Goal: Navigation & Orientation: Find specific page/section

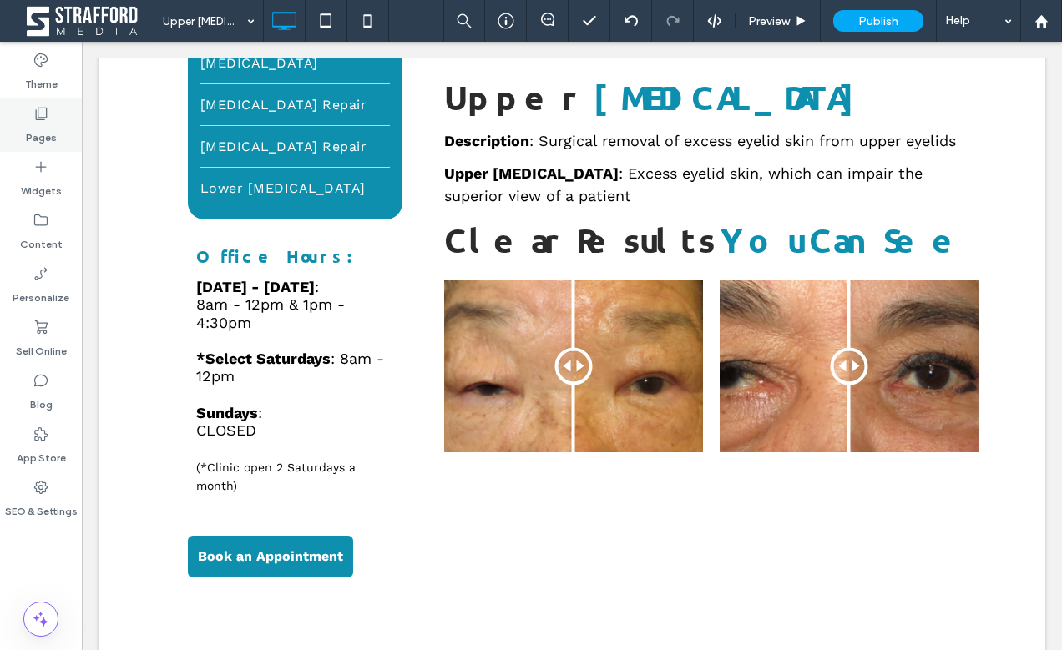
scroll to position [713, 0]
click at [57, 130] on div "Pages" at bounding box center [41, 125] width 82 height 53
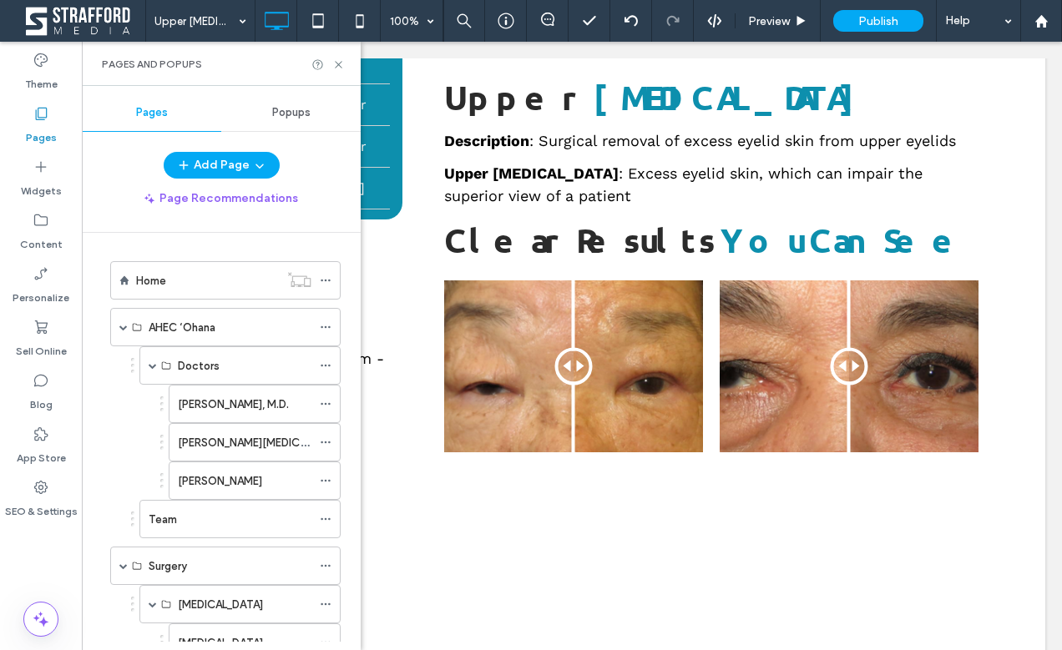
click at [187, 290] on div "Home" at bounding box center [207, 280] width 143 height 37
click at [334, 63] on icon at bounding box center [338, 64] width 13 height 13
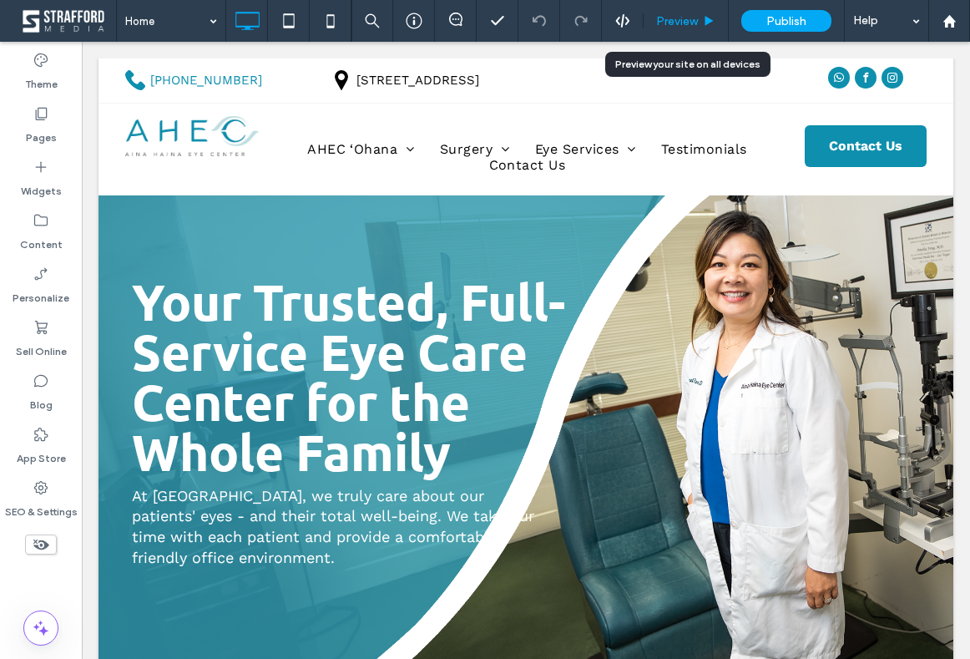
click at [680, 36] on div "Preview" at bounding box center [686, 21] width 85 height 42
click at [676, 25] on span "Preview" at bounding box center [677, 21] width 42 height 14
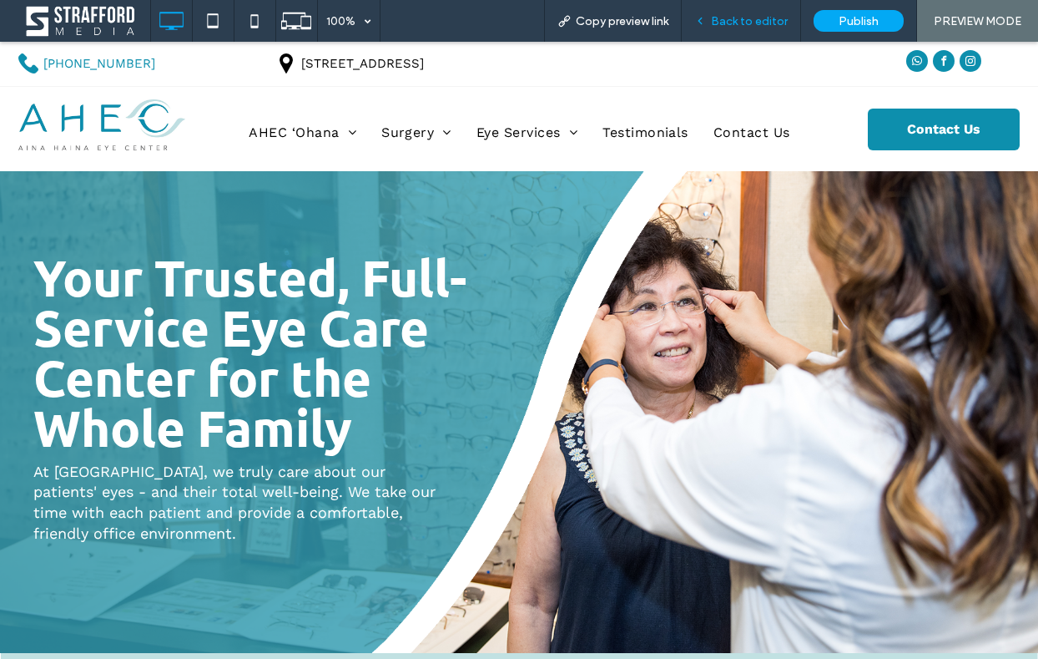
click at [774, 23] on span "Back to editor" at bounding box center [749, 21] width 77 height 14
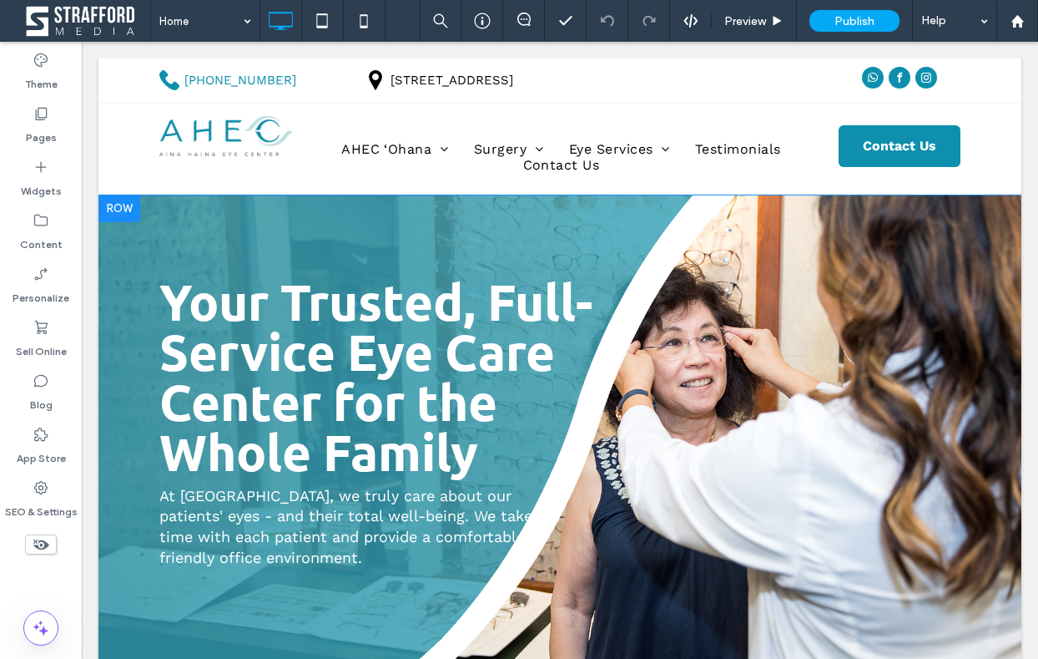
click at [738, 400] on div "Your Trusted, Full-Service Eye Care Center for the Whole Family At [GEOGRAPHIC_…" at bounding box center [559, 436] width 801 height 281
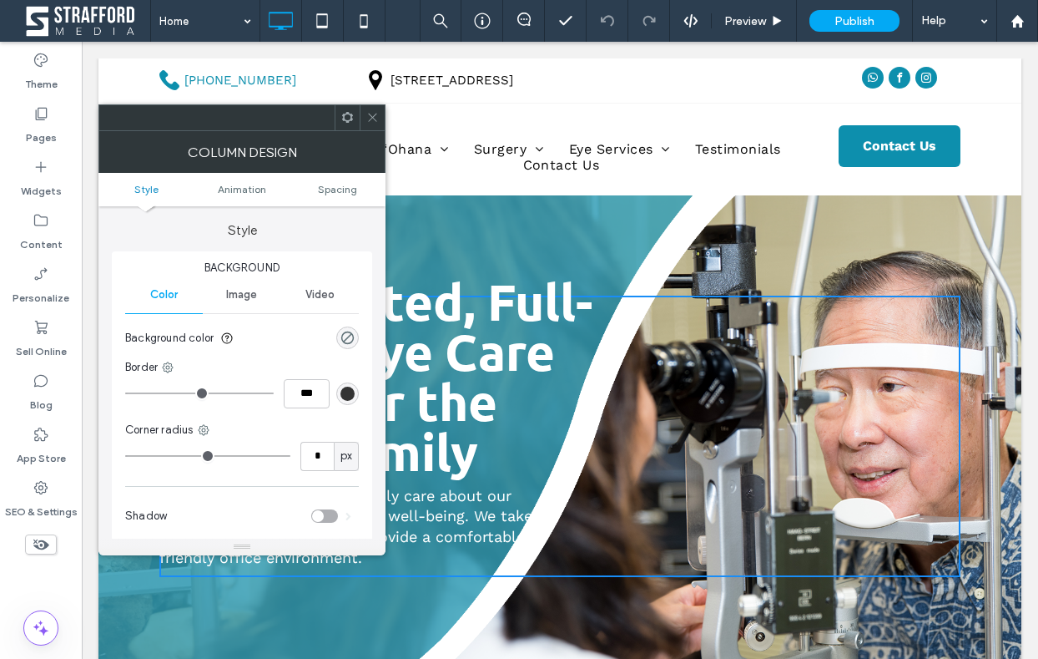
click at [368, 119] on icon at bounding box center [372, 117] width 13 height 13
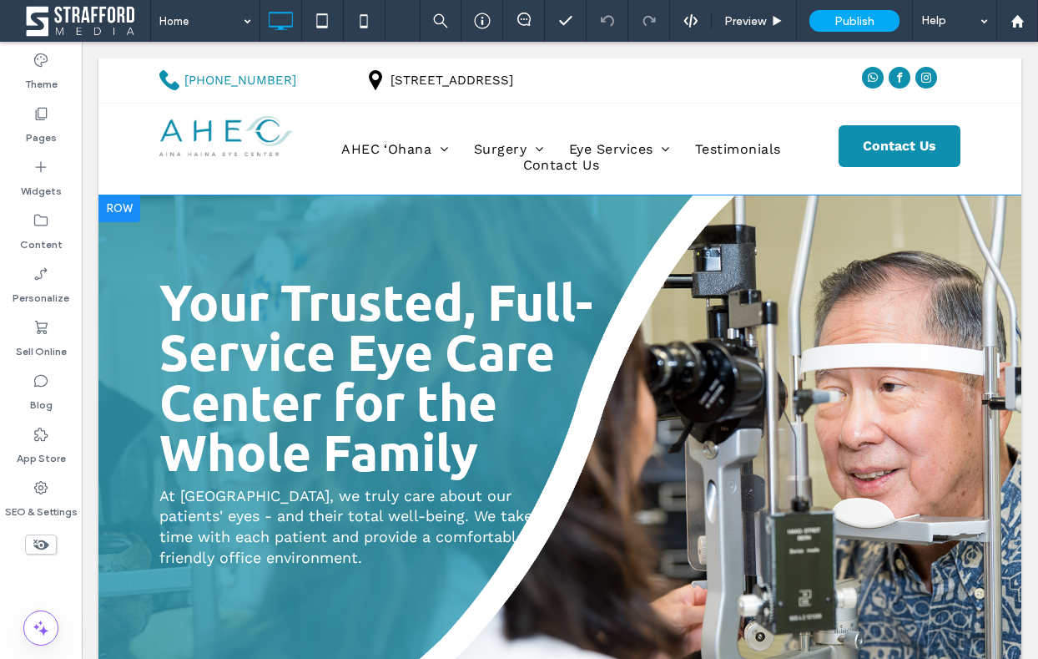
click at [939, 622] on div at bounding box center [560, 436] width 923 height 482
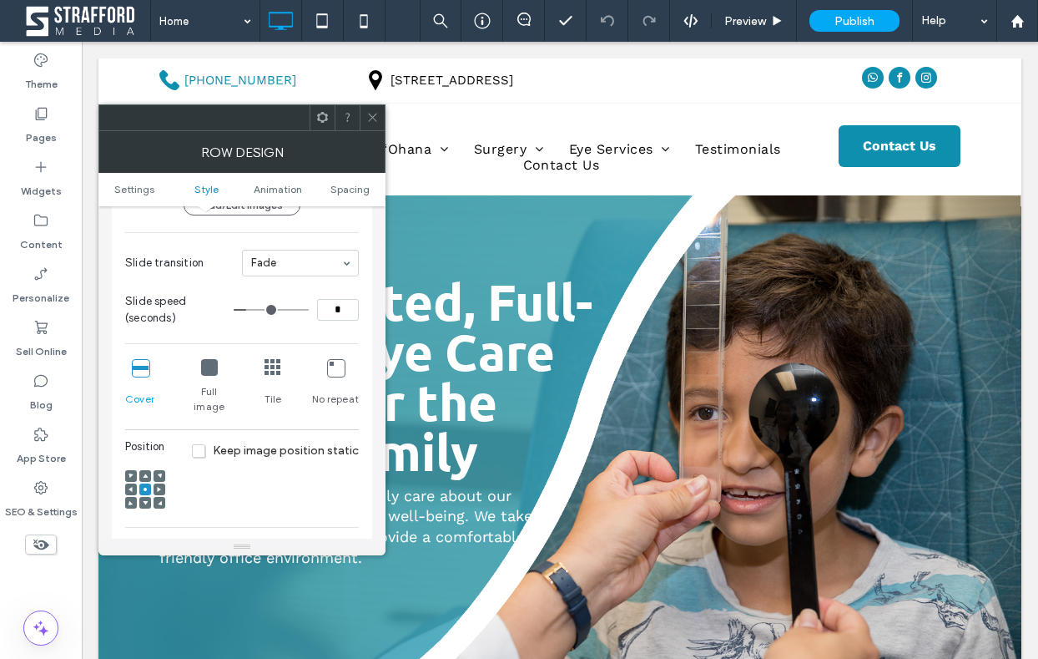
scroll to position [354, 0]
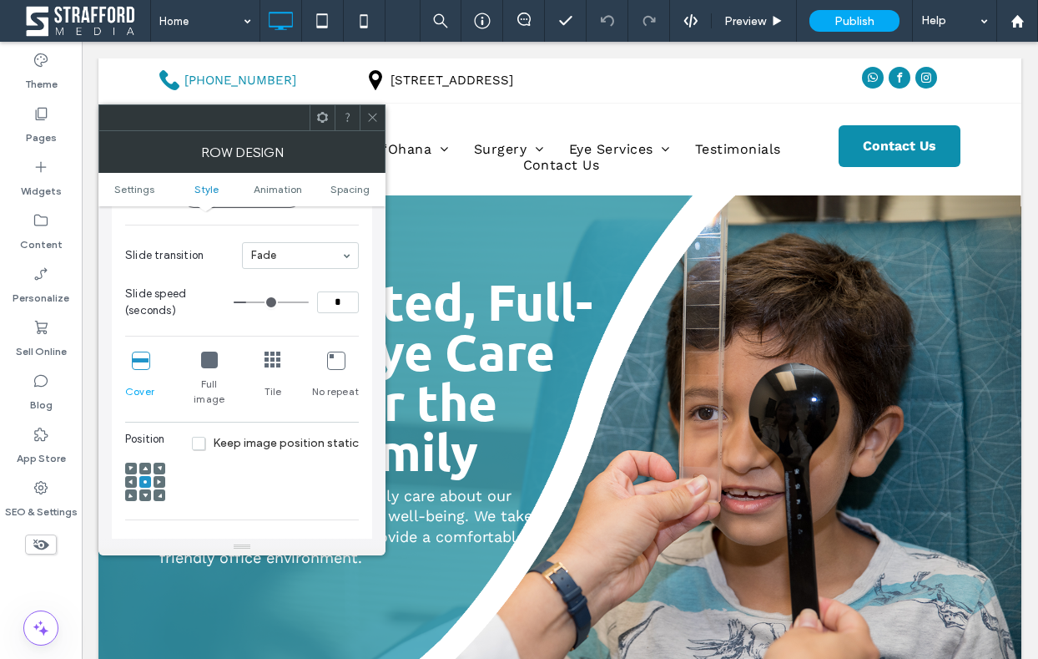
click at [145, 489] on span at bounding box center [145, 495] width 5 height 12
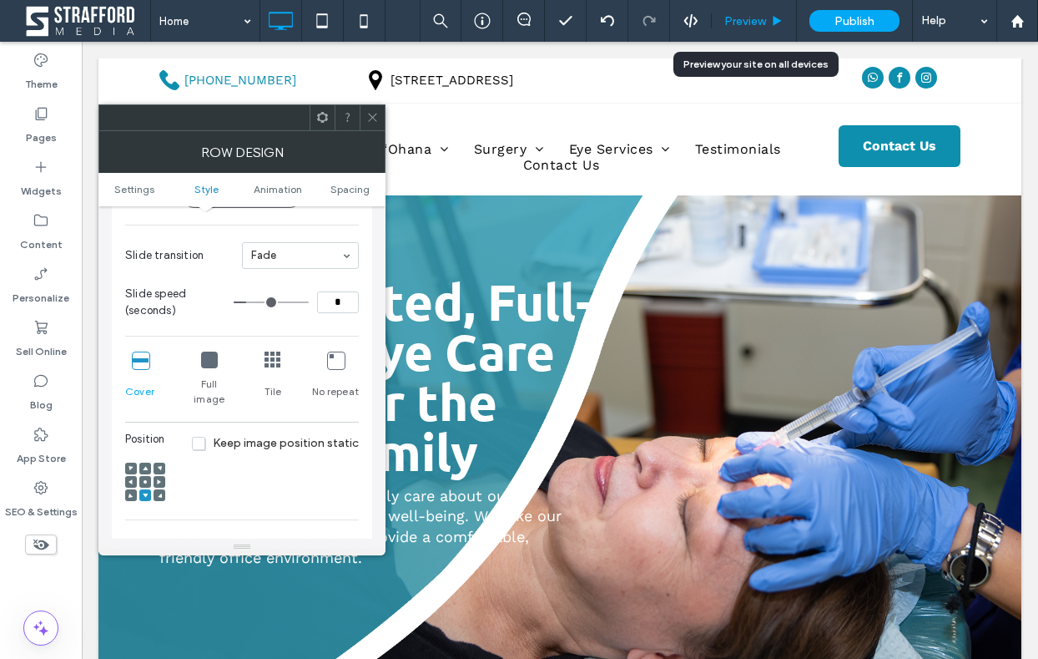
click at [758, 28] on div "Preview" at bounding box center [754, 21] width 85 height 42
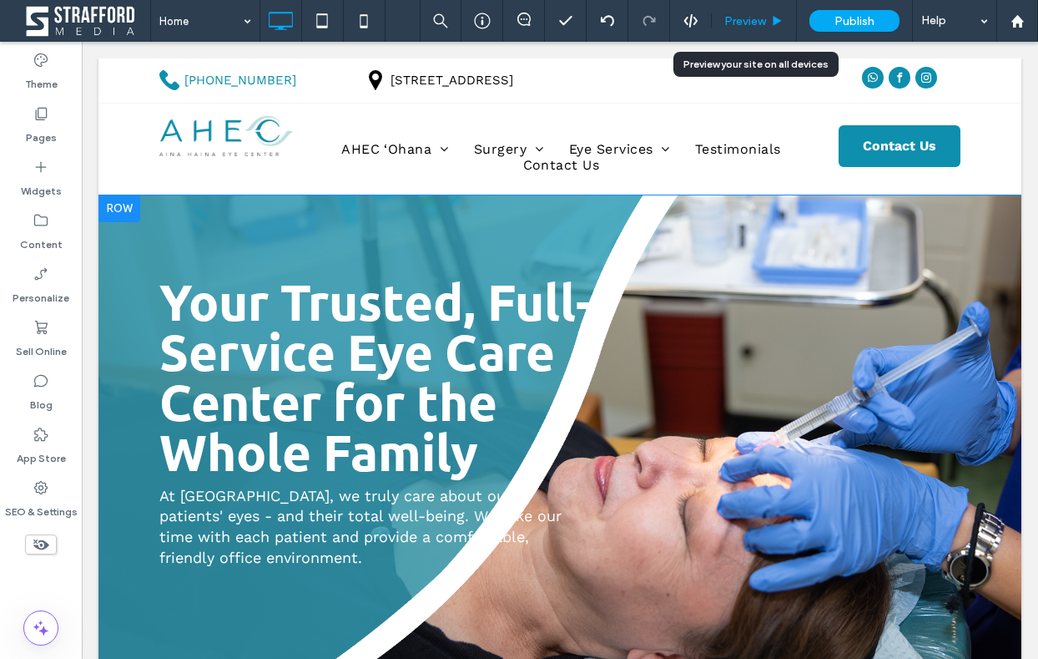
click at [747, 25] on span "Preview" at bounding box center [746, 21] width 42 height 14
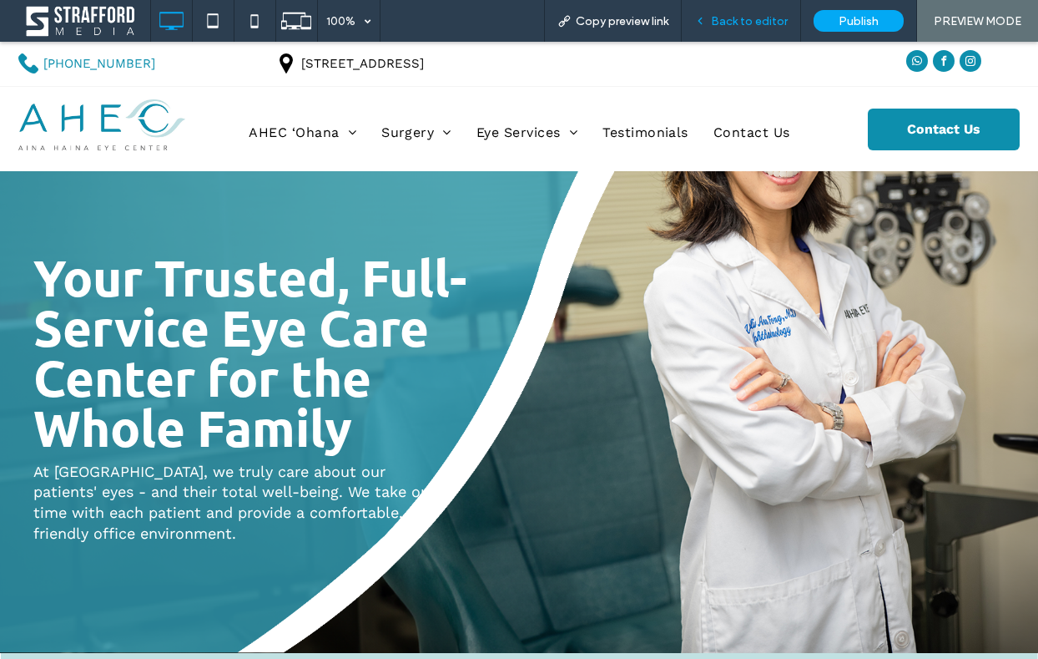
click at [766, 30] on div "Back to editor" at bounding box center [741, 21] width 119 height 42
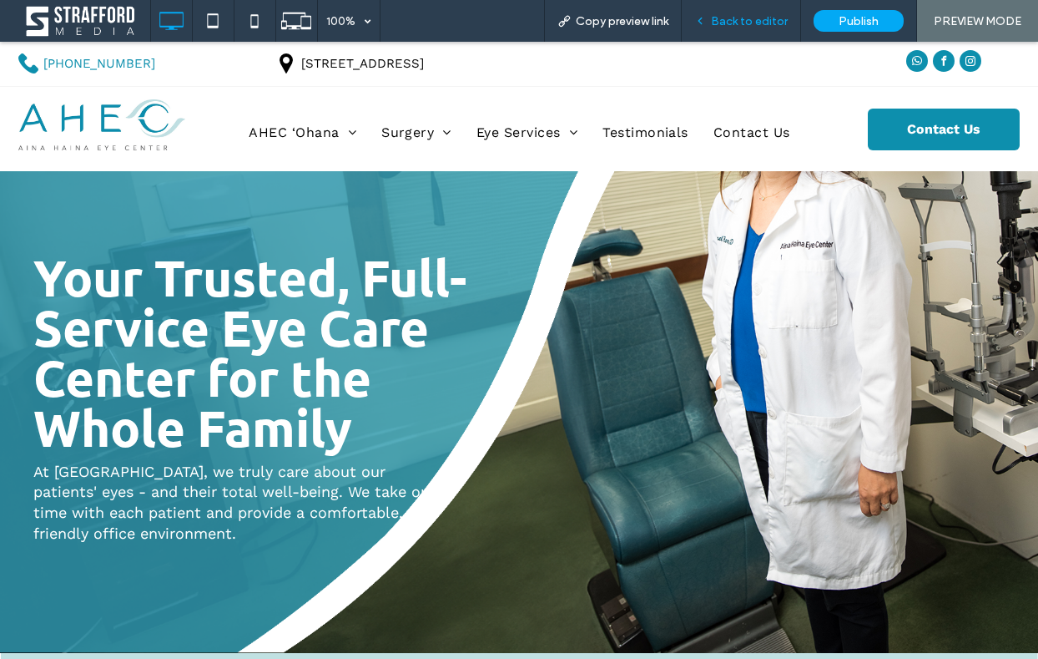
click at [762, 28] on span "Back to editor" at bounding box center [749, 21] width 77 height 14
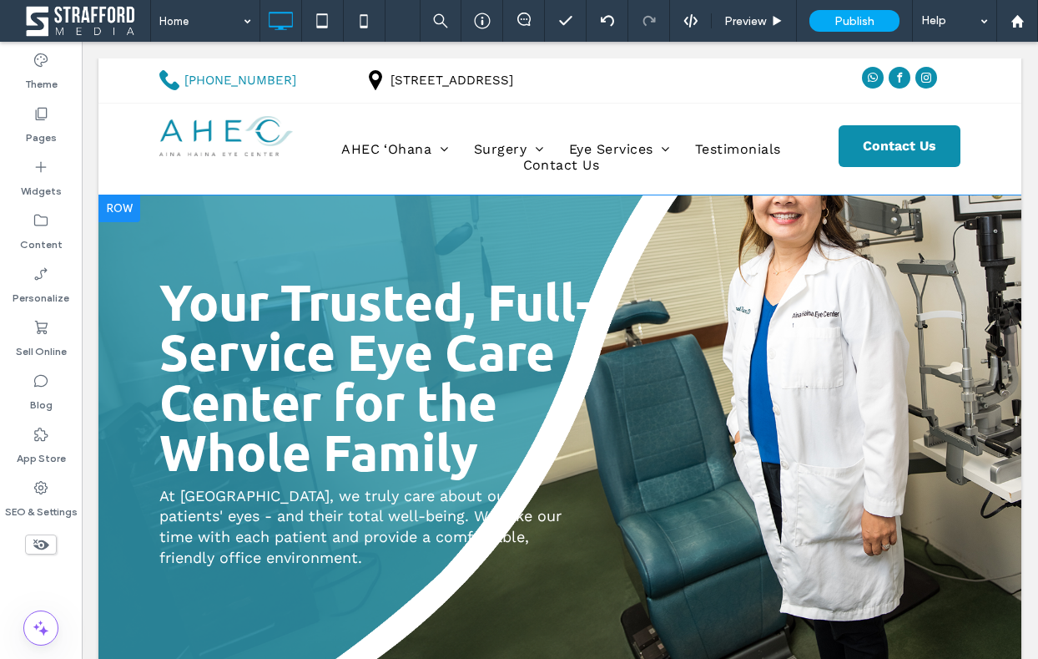
click at [629, 588] on div at bounding box center [560, 436] width 923 height 482
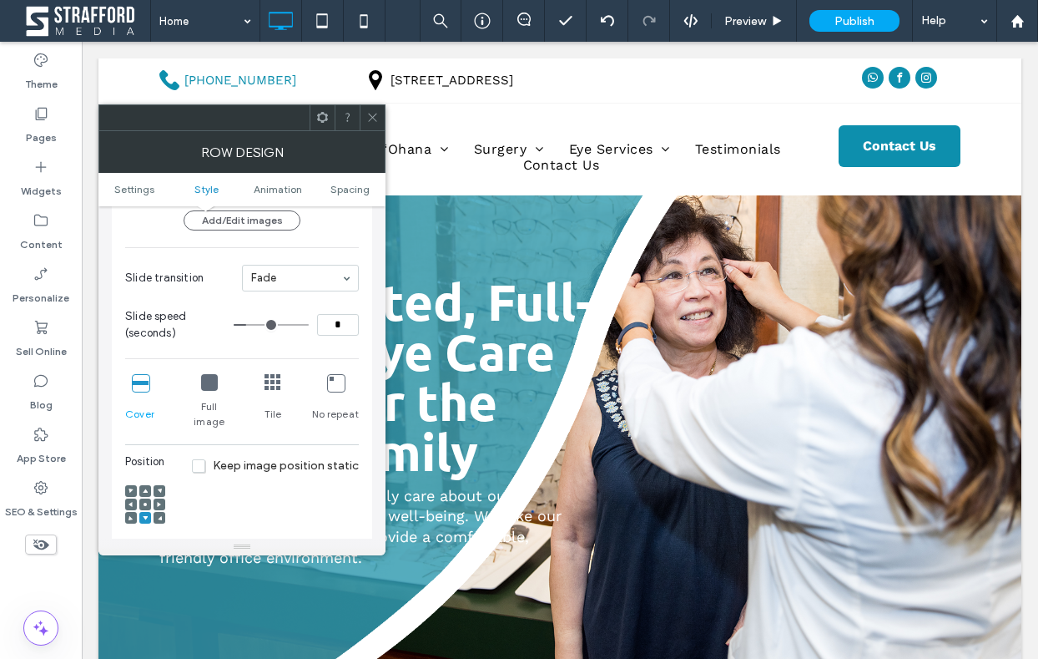
scroll to position [336, 0]
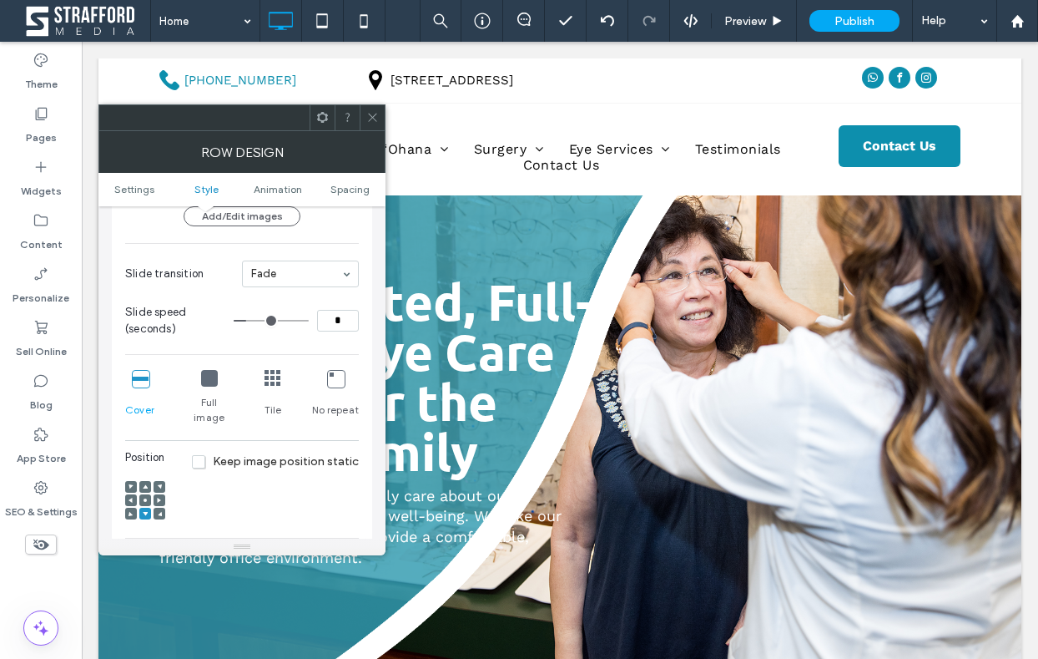
click at [145, 481] on span at bounding box center [145, 487] width 5 height 12
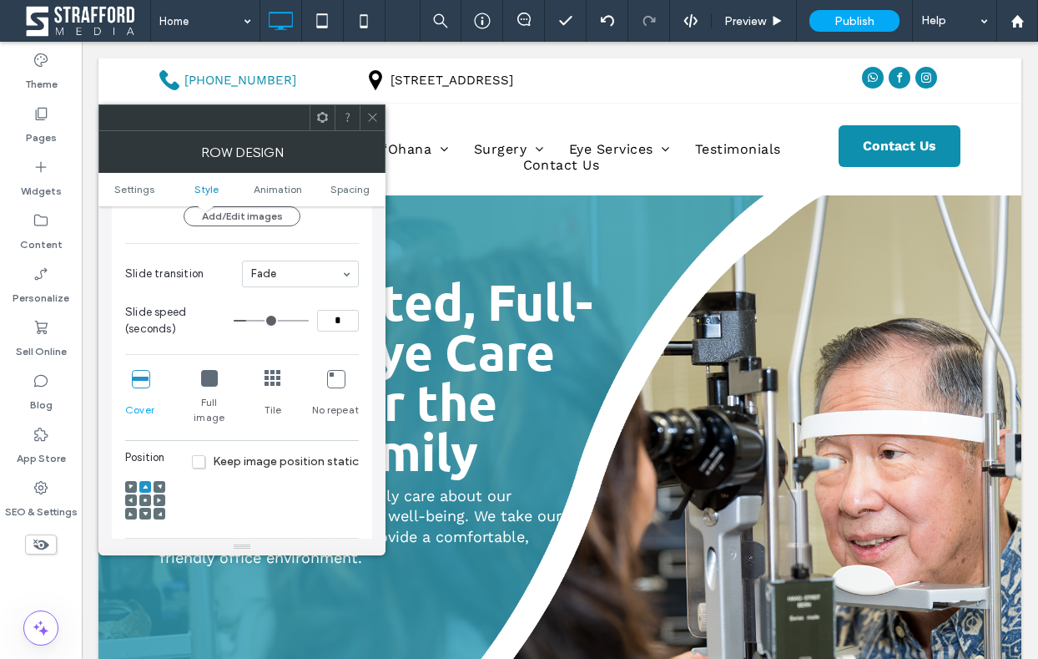
click at [373, 119] on icon at bounding box center [372, 117] width 13 height 13
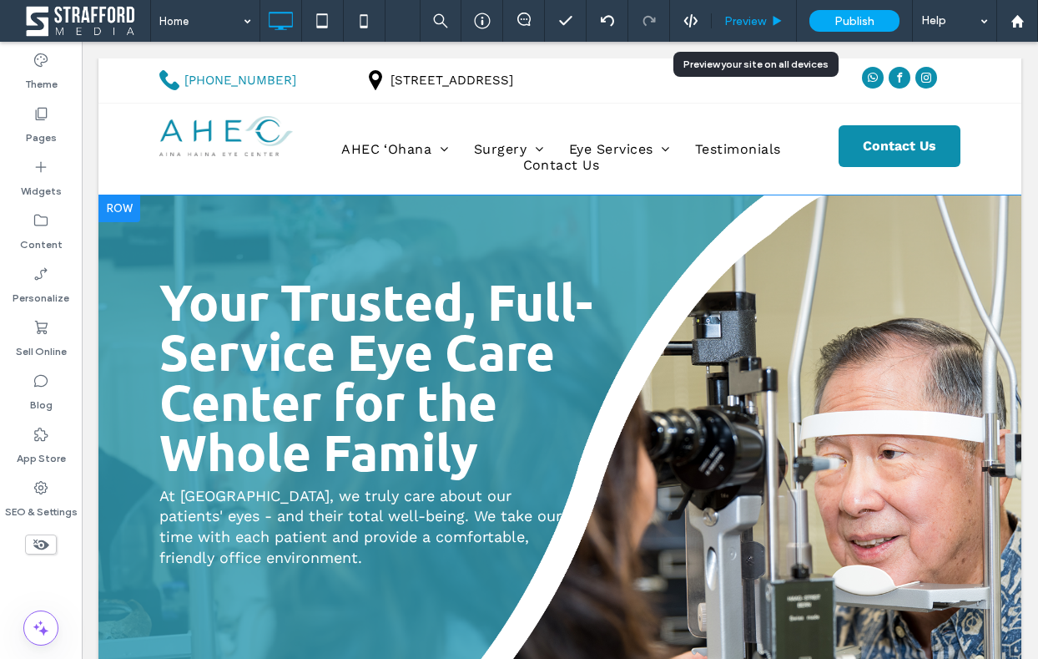
click at [747, 23] on span "Preview" at bounding box center [746, 21] width 42 height 14
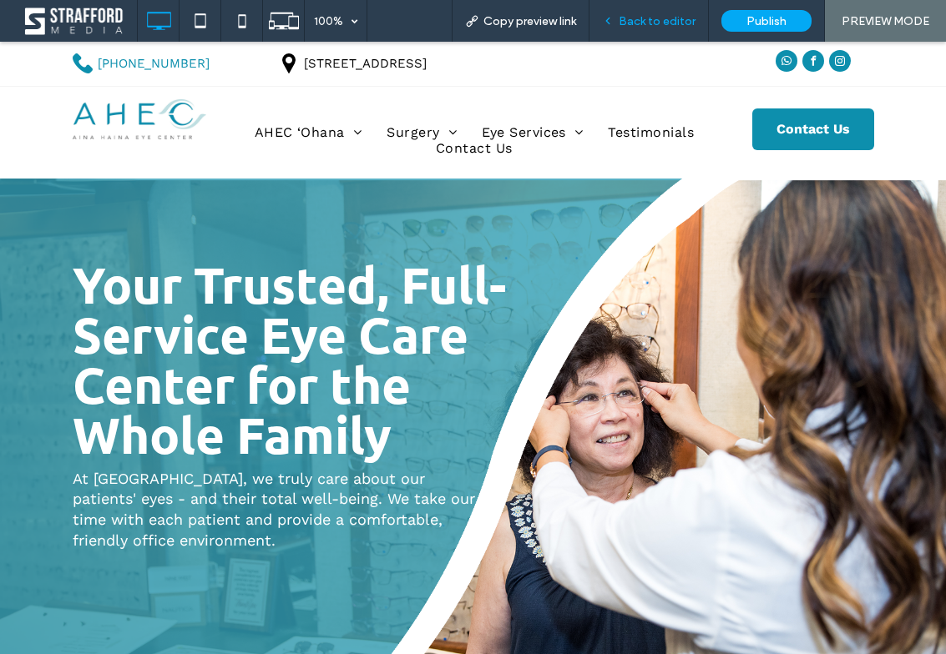
click at [647, 21] on span "Back to editor" at bounding box center [657, 21] width 77 height 14
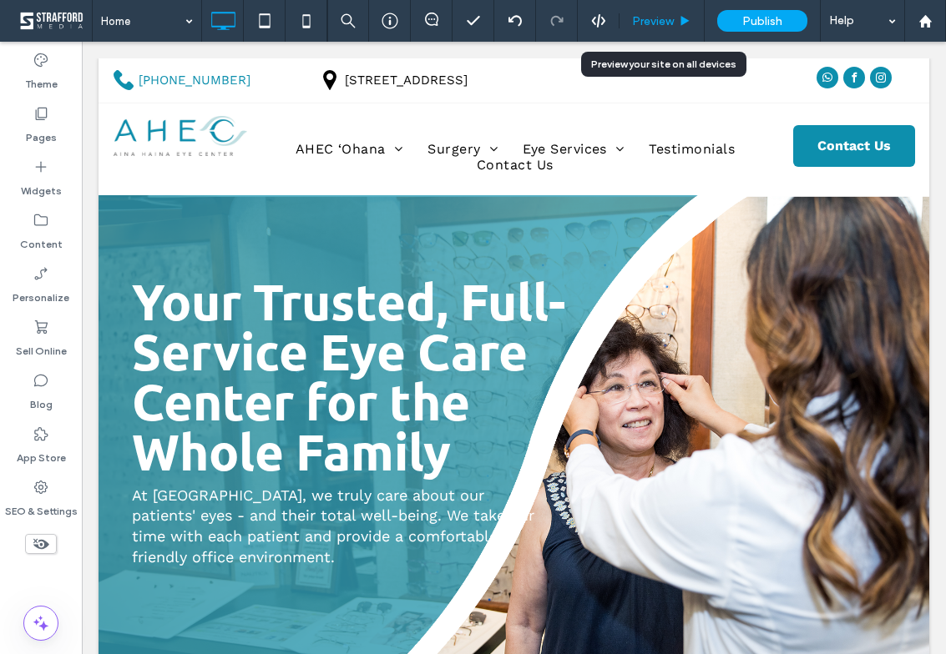
click at [647, 21] on span "Preview" at bounding box center [653, 21] width 42 height 14
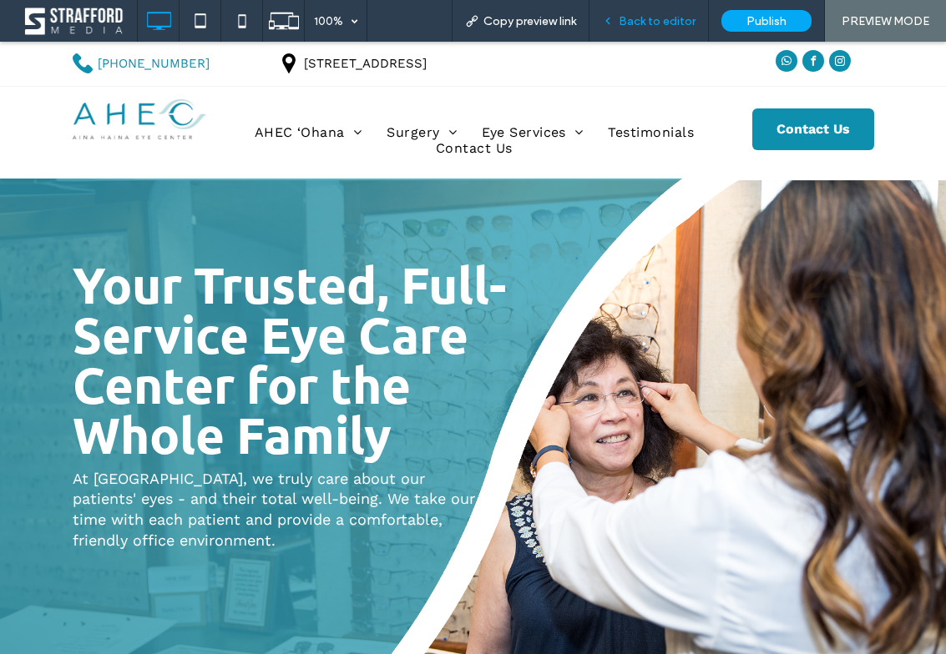
click at [673, 18] on span "Back to editor" at bounding box center [657, 21] width 77 height 14
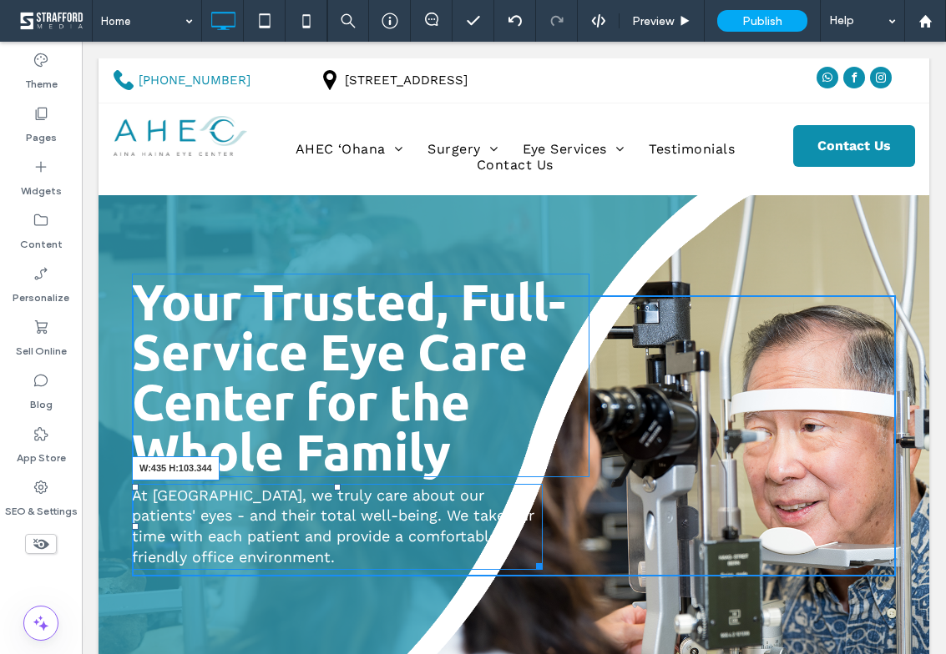
drag, startPoint x: 537, startPoint y: 566, endPoint x: 489, endPoint y: 563, distance: 47.7
click at [530, 563] on div at bounding box center [536, 564] width 13 height 13
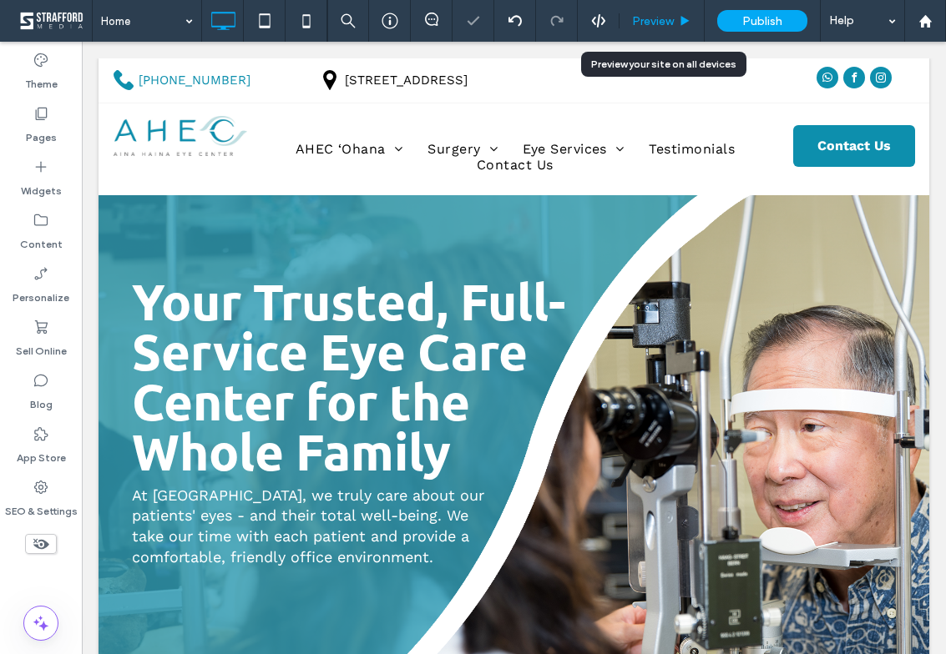
click at [674, 25] on div "Preview" at bounding box center [661, 21] width 84 height 14
